Goal: Task Accomplishment & Management: Complete application form

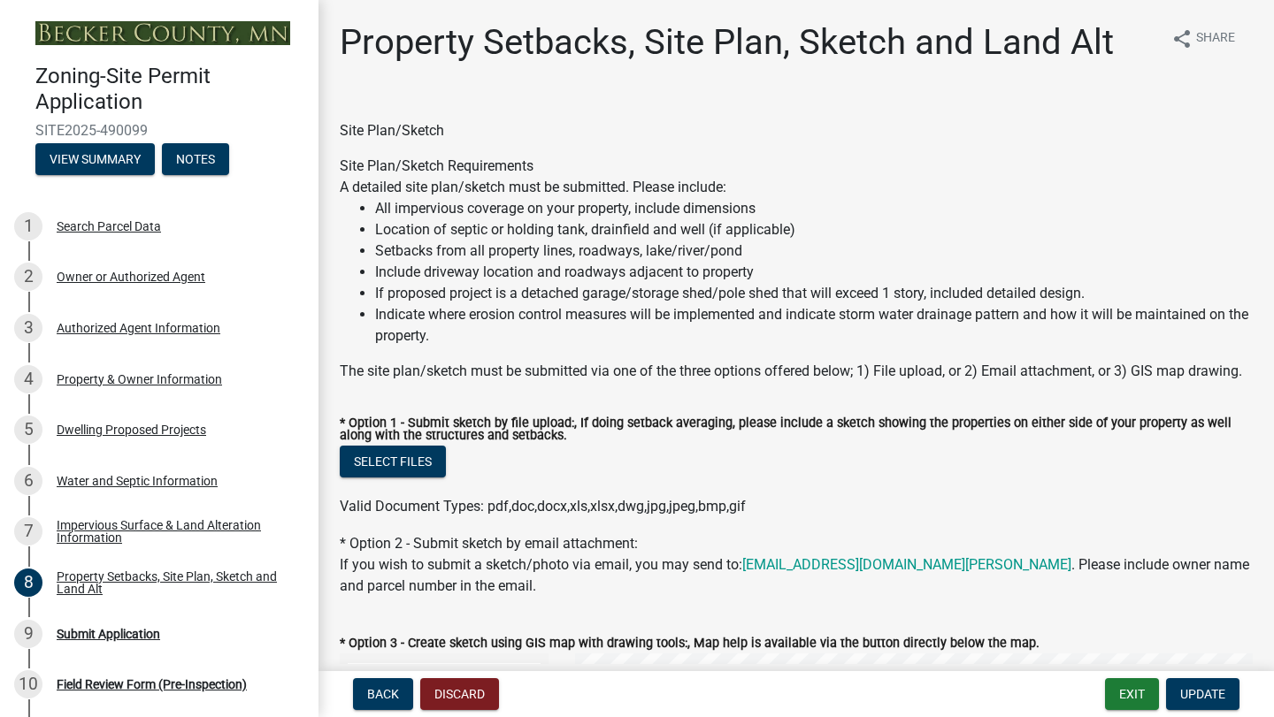
select select "7b13c63f-e699-4112-b373-98fbd28ec536"
select select "30698cae-3020-4094-b990-2e9dda3c0cdc"
select select "b56a4575-9846-47cf-8067-c59a4853da22"
select select "12f785fb-c378-4b18-841c-21c73dc99083"
select select "e8ab2dc3-aa3f-46f3-9b4a-37eb25ad84af"
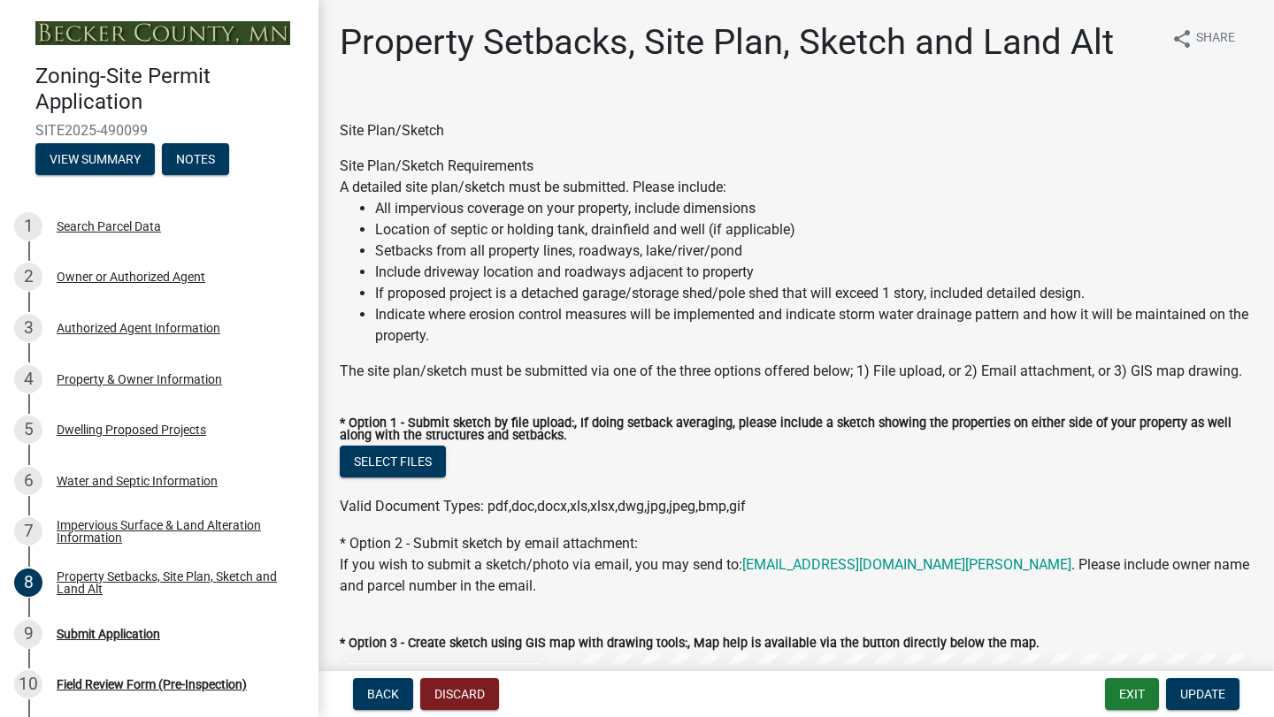
select select "27b2a8b4-abf6-463e-8c0c-7c5d2b4fe26f"
select select "5ad4ab64-b44e-481c-9000-9e5907aa74e1"
select select "d61e3758-d187-40af-a435-5e09c3f3d509"
select select "c8b8ea71-7088-4e87-a493-7bc88cc2835b"
select select "1c6b2b2e-439c-462d-bb45-b31f31c95a9c"
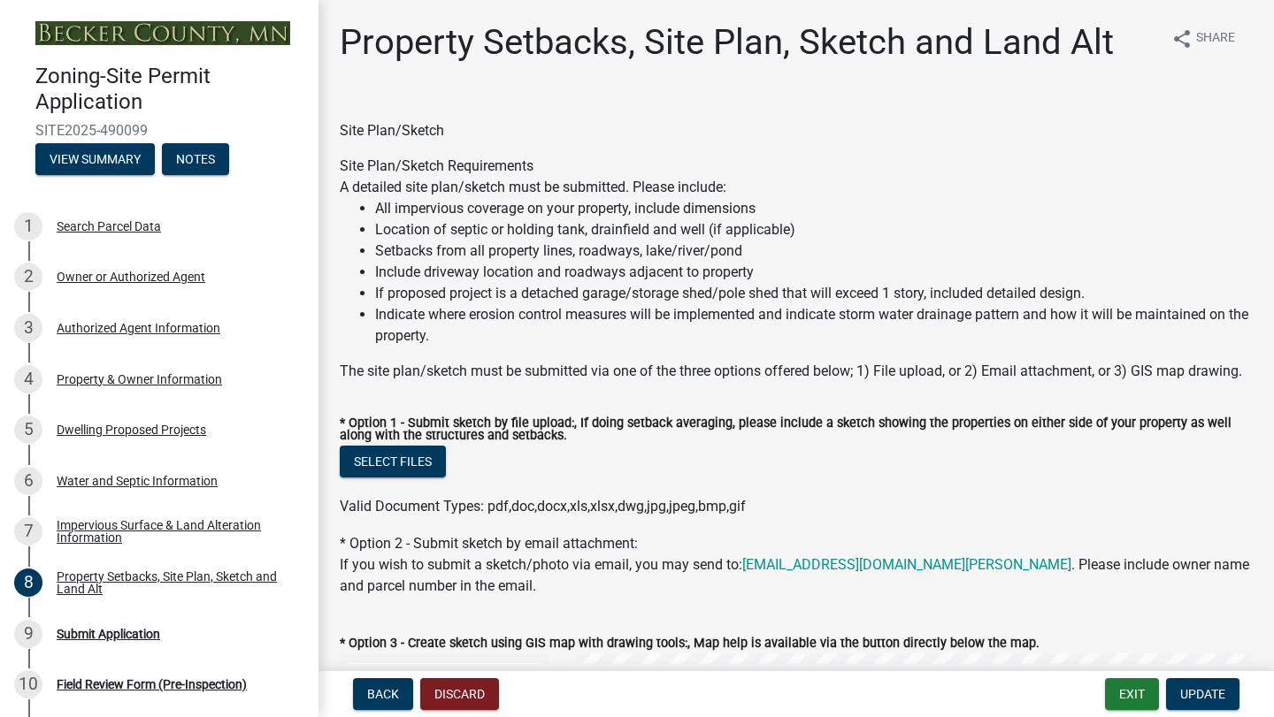
select select "19d13e65-c93d-443e-910a-7a17299544cc"
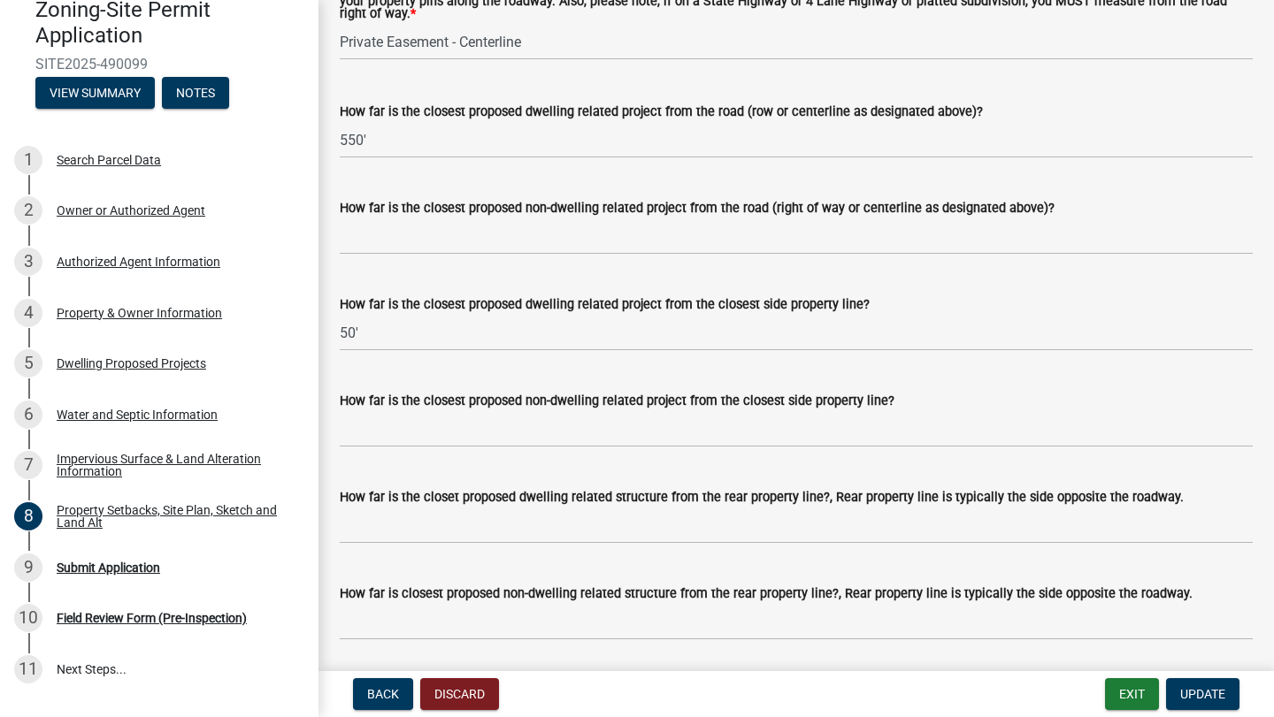
scroll to position [3543, 0]
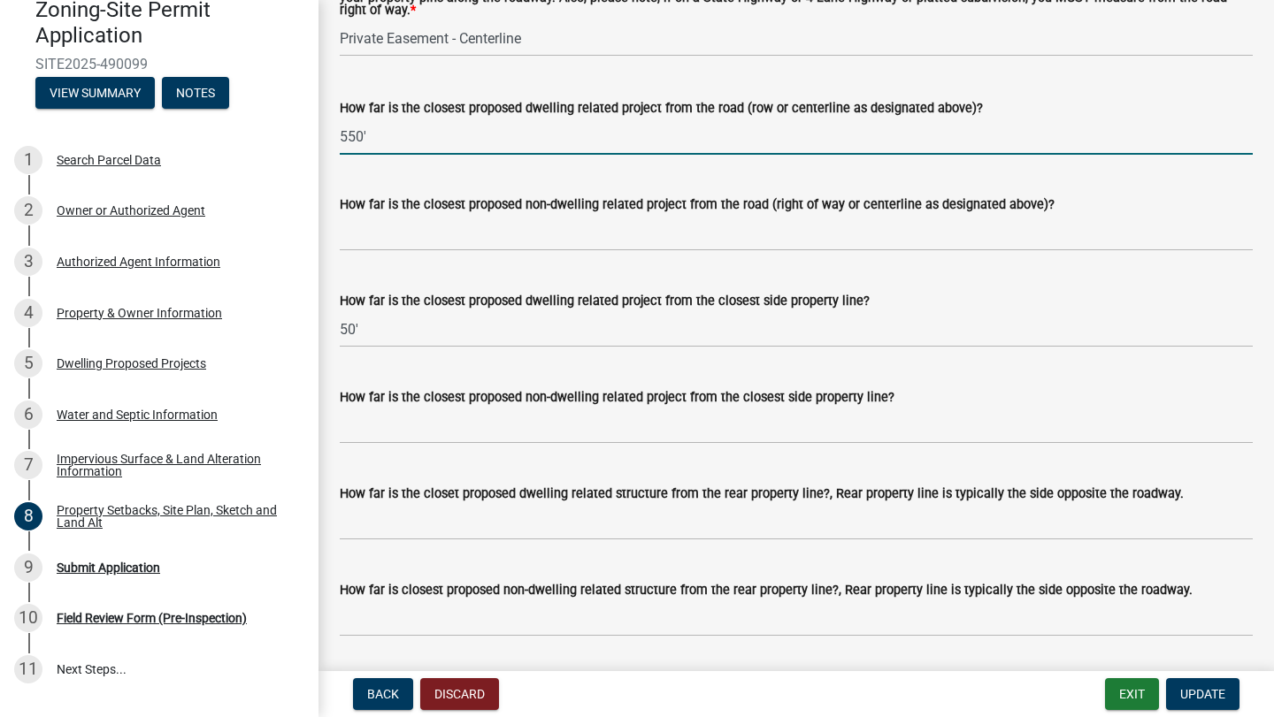
click at [371, 142] on input "550'" at bounding box center [796, 137] width 913 height 36
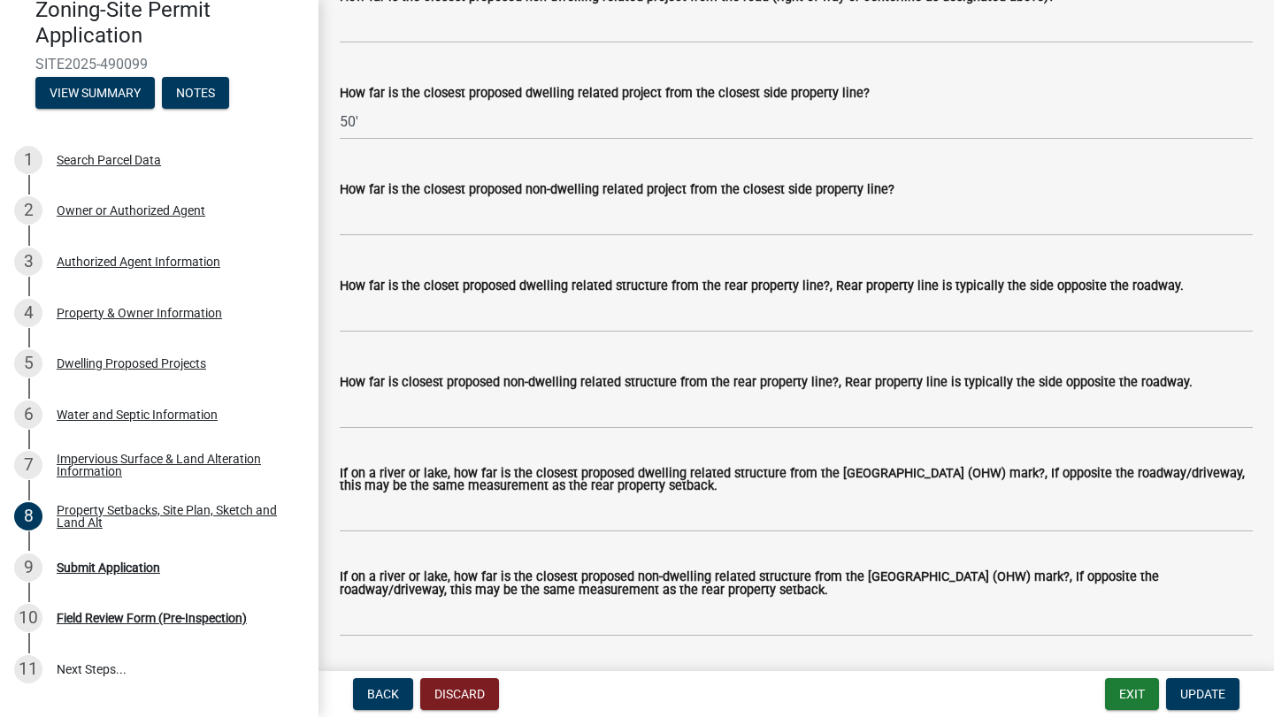
scroll to position [3758, 0]
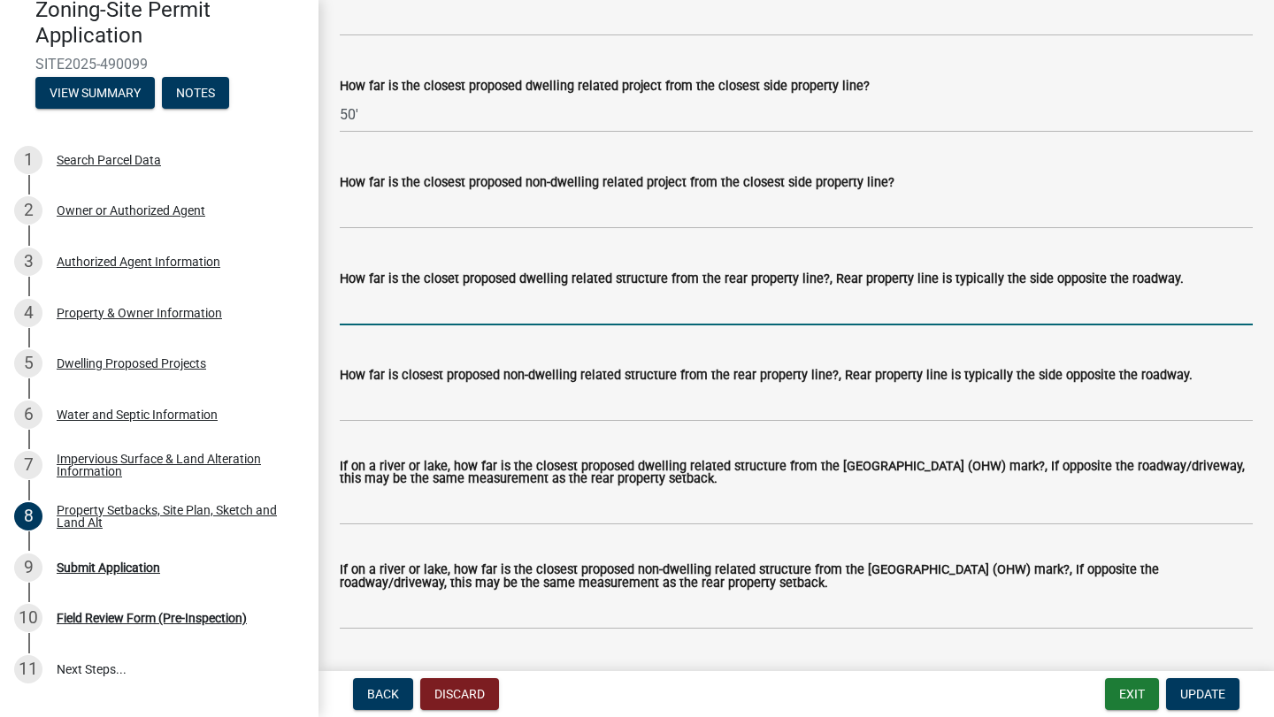
click at [452, 315] on input "How far is the closet proposed dwelling related structure from the rear propert…" at bounding box center [796, 307] width 913 height 36
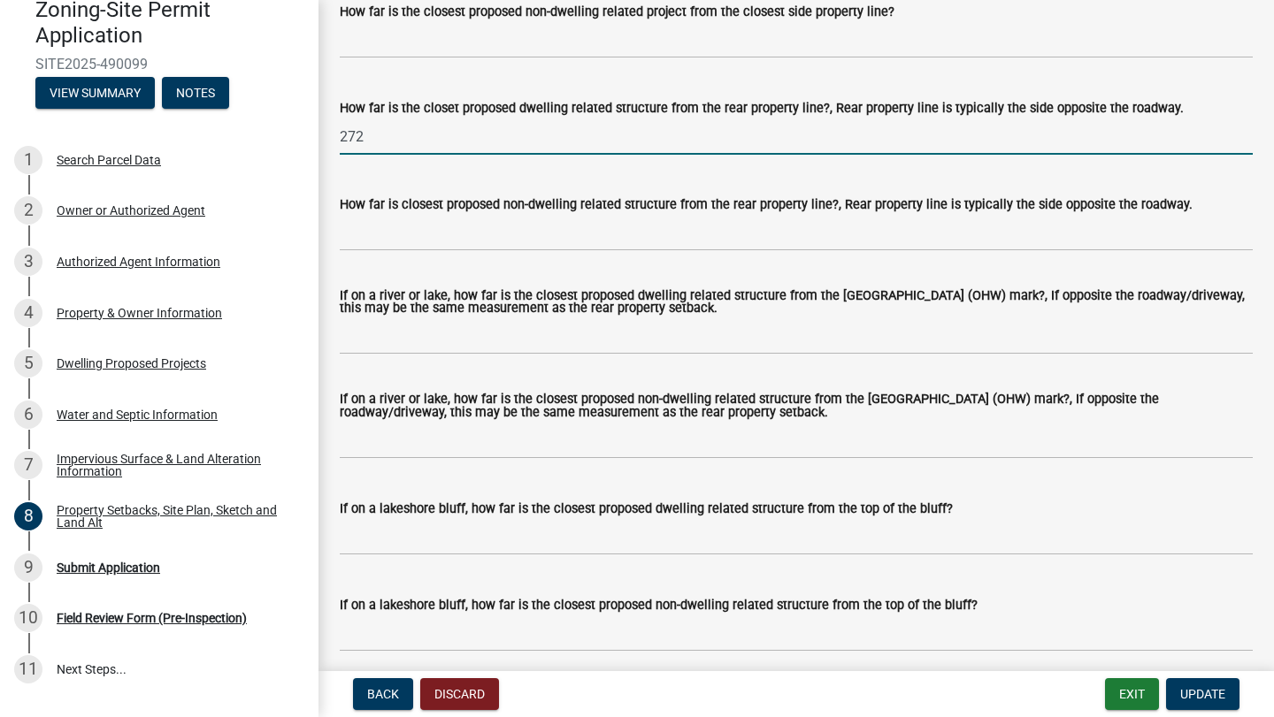
scroll to position [3932, 0]
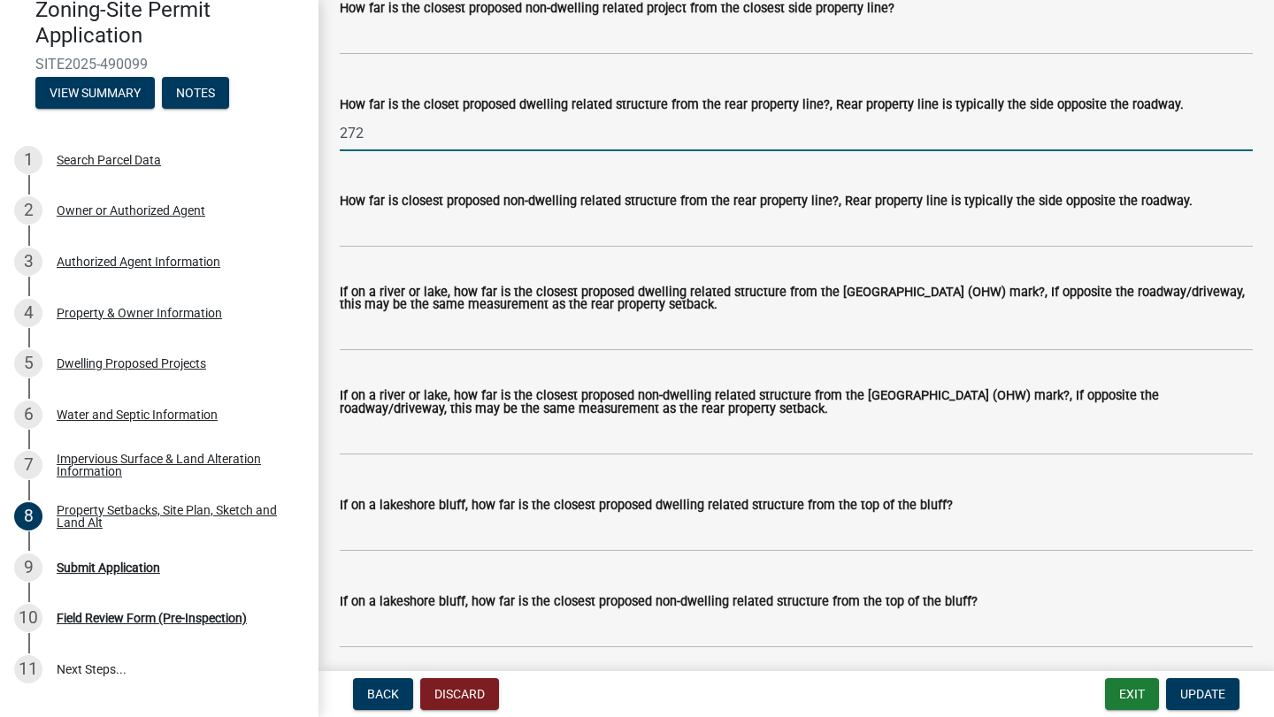
type input "272"
click at [517, 347] on input "If on a river or lake, how far is the closest proposed dwelling related structu…" at bounding box center [796, 333] width 913 height 36
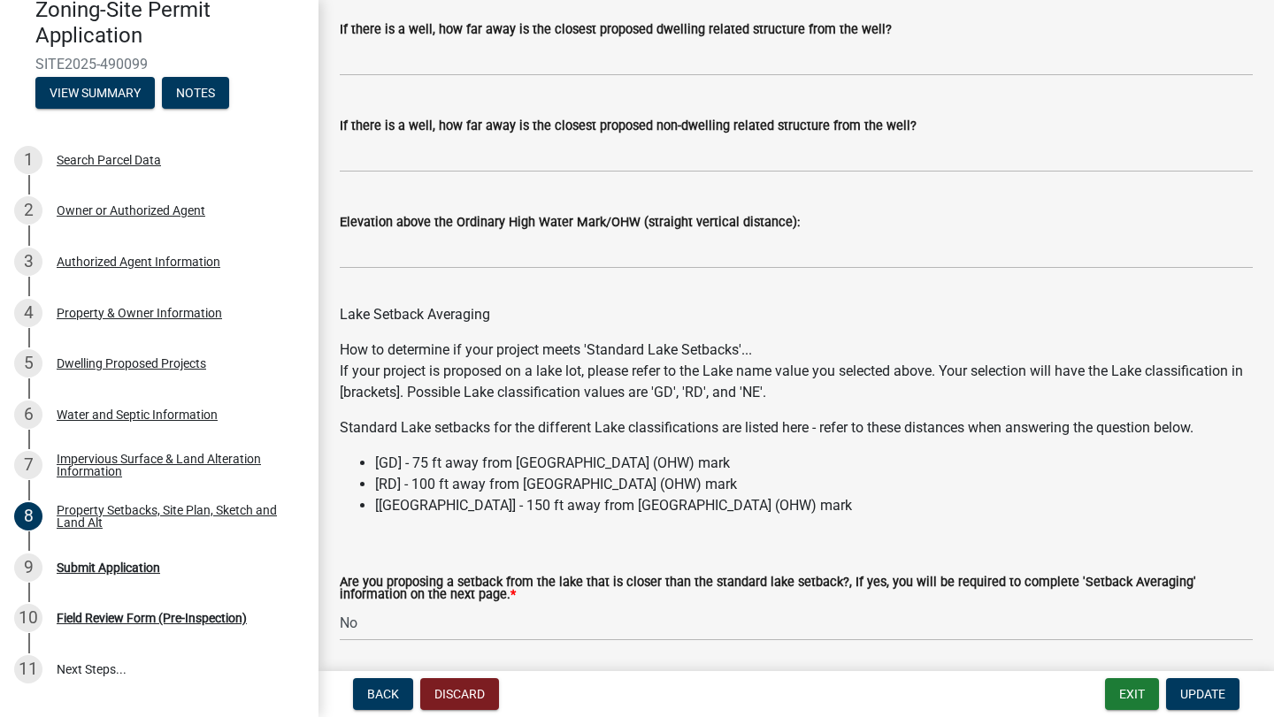
scroll to position [5245, 0]
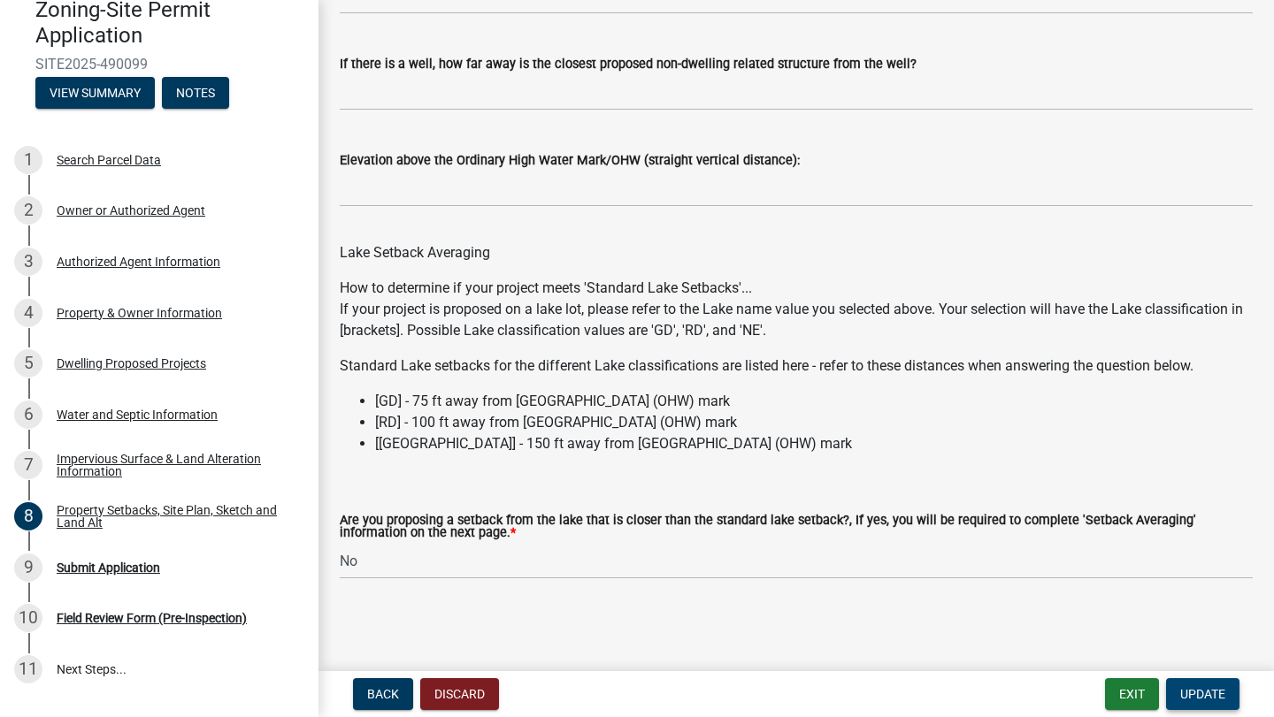
type input "272"
click at [1213, 702] on button "Update" at bounding box center [1202, 695] width 73 height 32
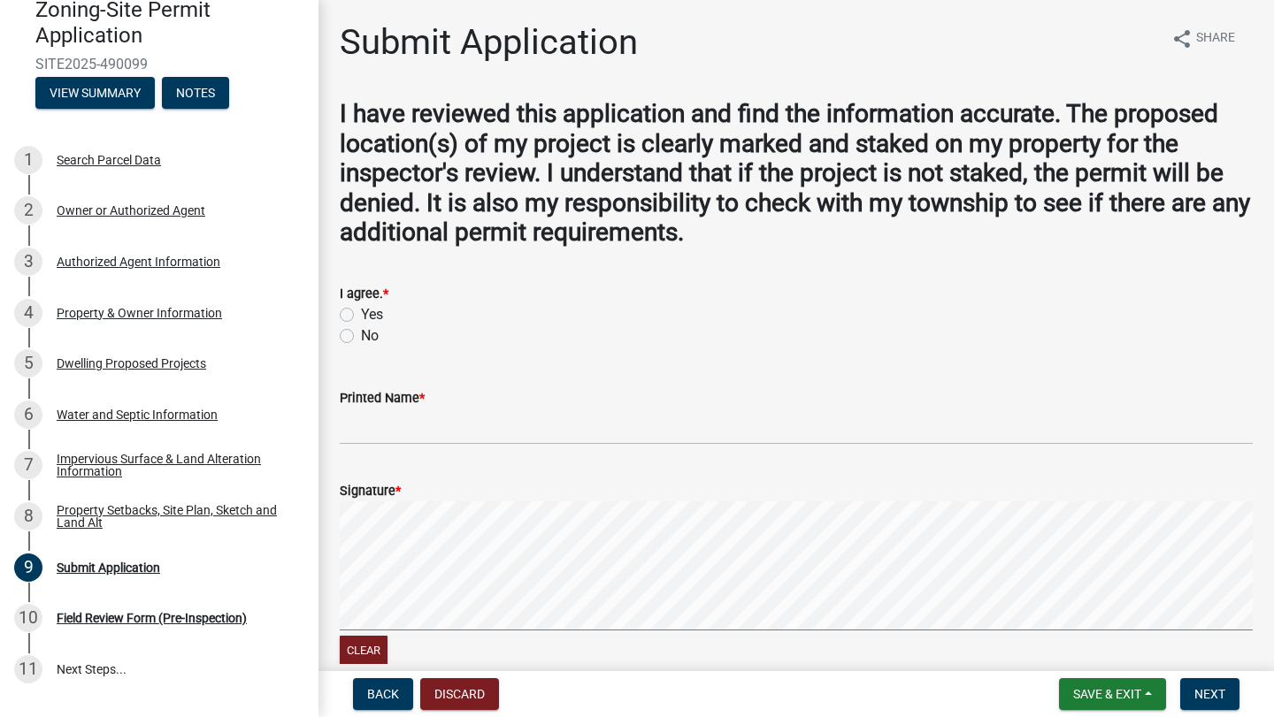
click at [361, 316] on label "Yes" at bounding box center [372, 314] width 22 height 21
click at [361, 316] on input "Yes" at bounding box center [367, 310] width 12 height 12
radio input "true"
click at [403, 440] on input "Printed Name *" at bounding box center [796, 427] width 913 height 36
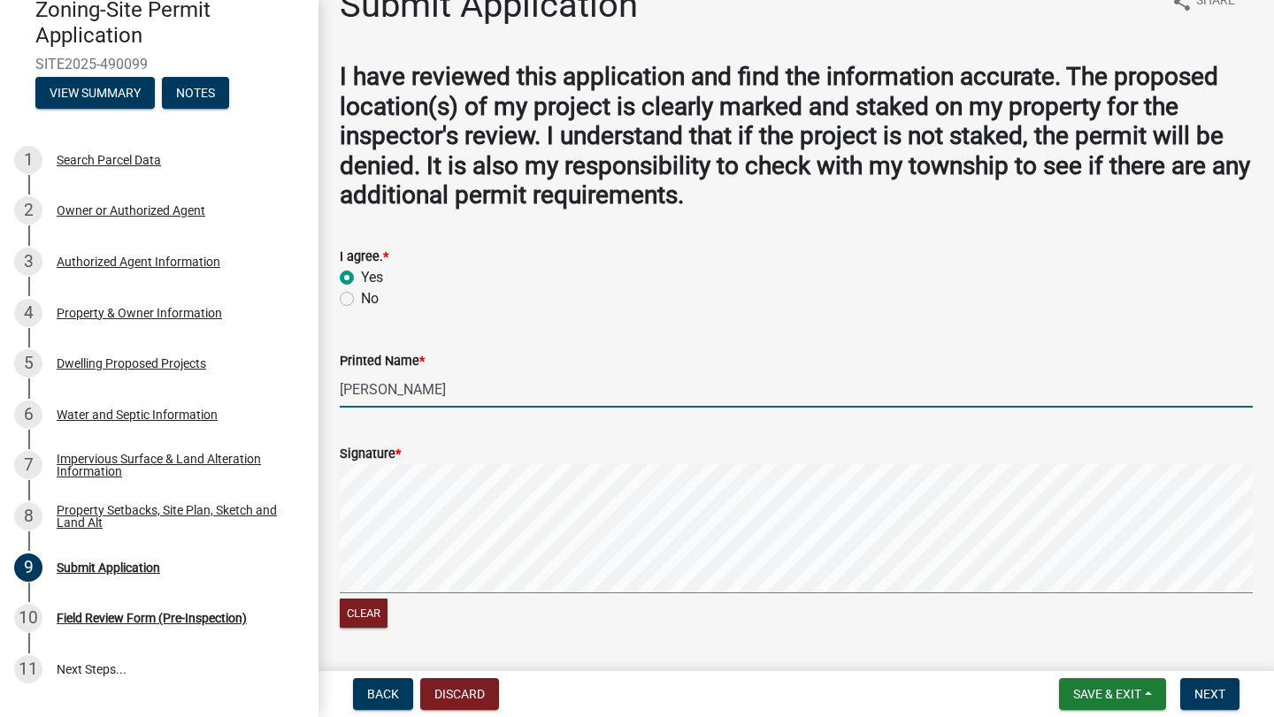
scroll to position [42, 0]
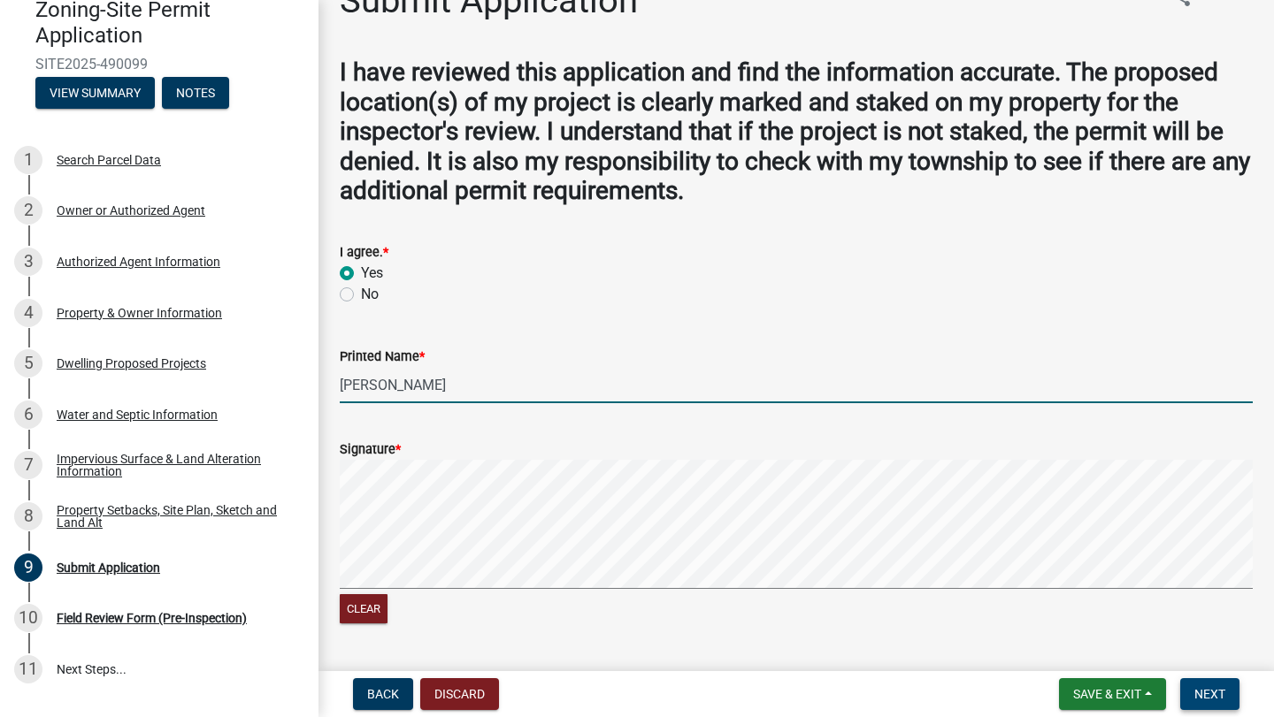
type input "[PERSON_NAME]"
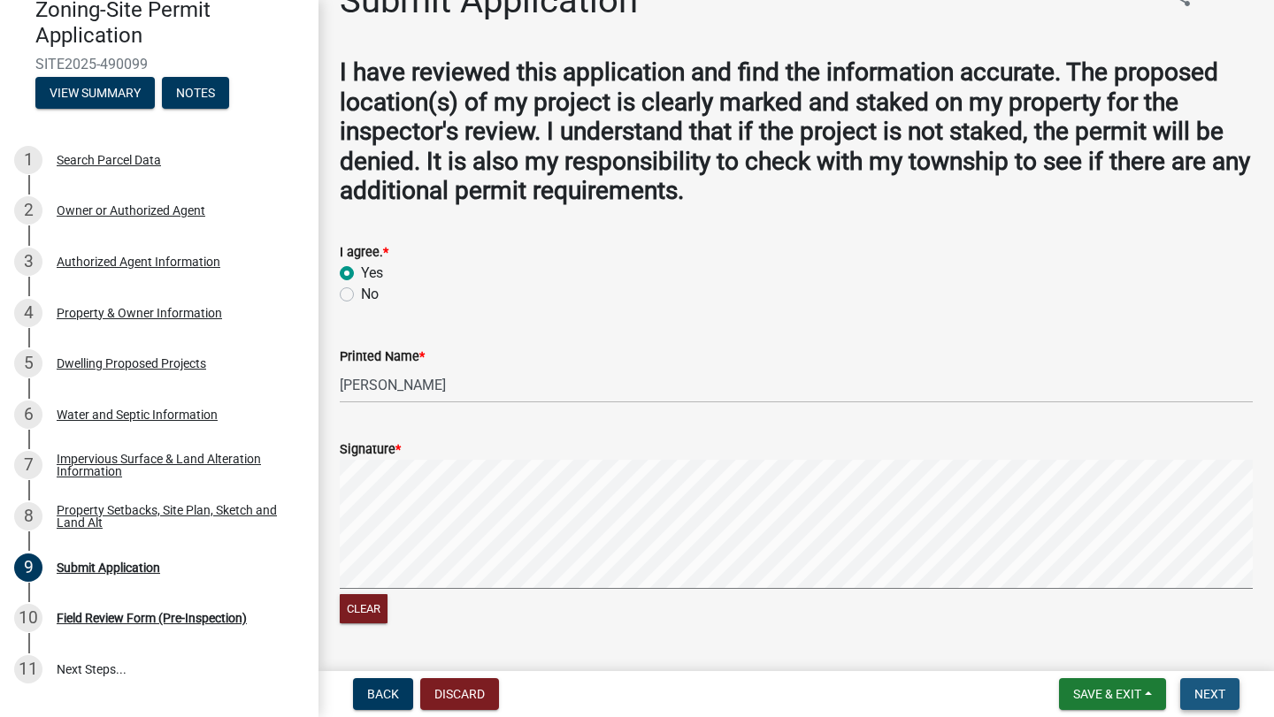
click at [1208, 703] on button "Next" at bounding box center [1209, 695] width 59 height 32
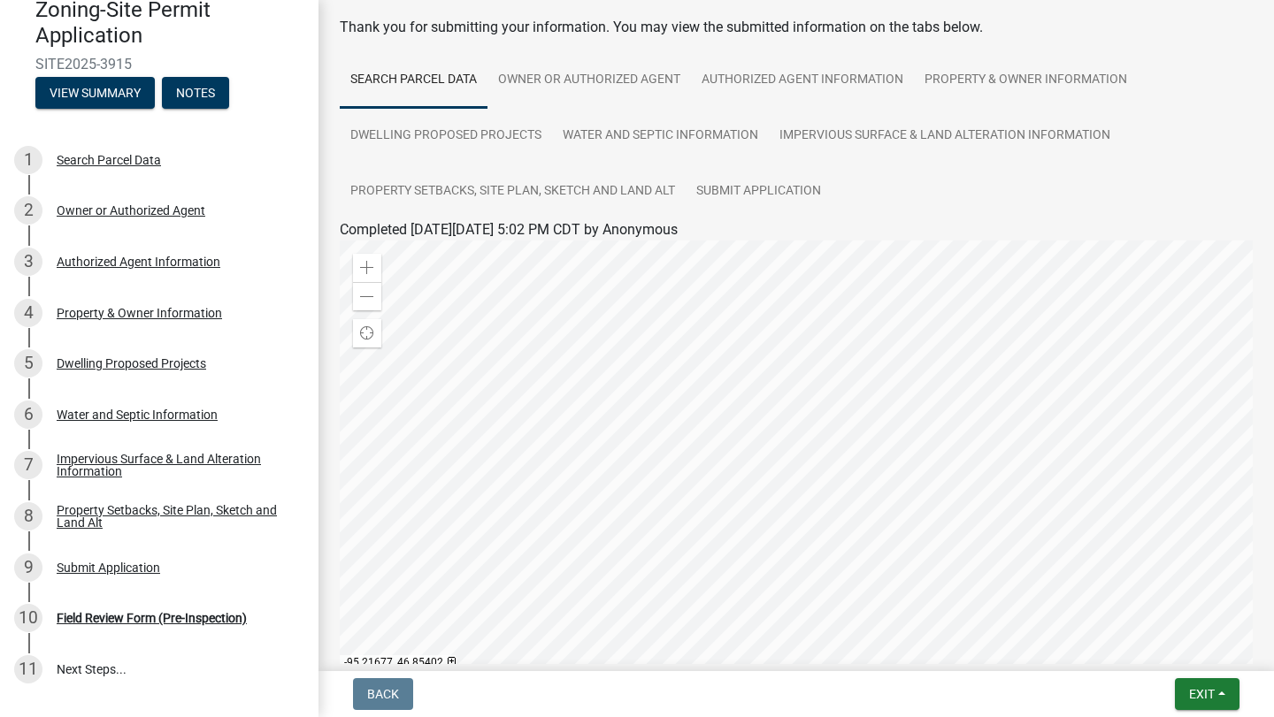
scroll to position [0, 0]
